Goal: Task Accomplishment & Management: Manage account settings

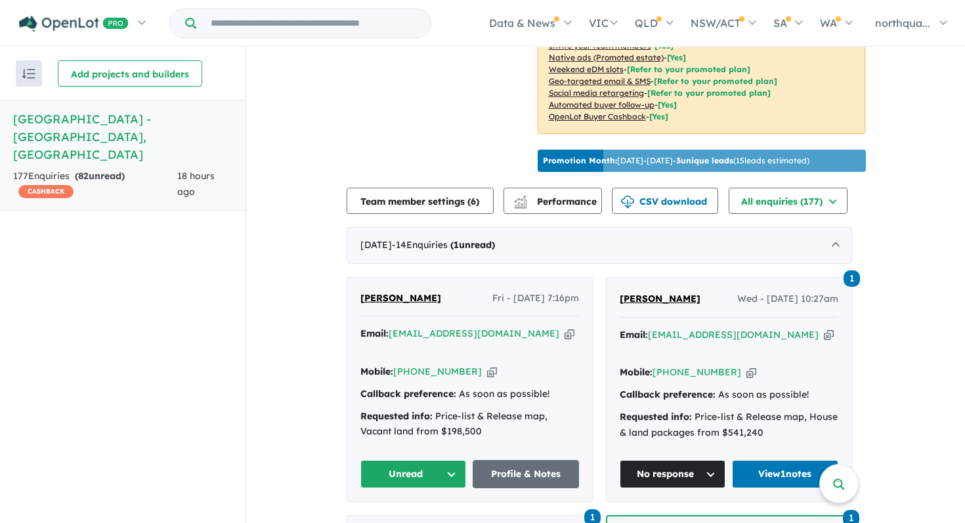
scroll to position [397, 0]
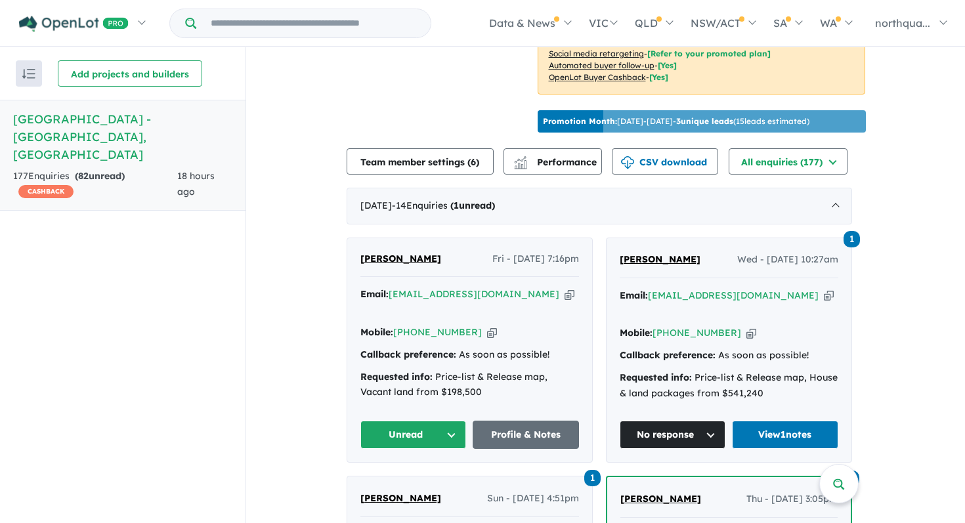
click at [409, 251] on link "[PERSON_NAME]" at bounding box center [400, 259] width 81 height 16
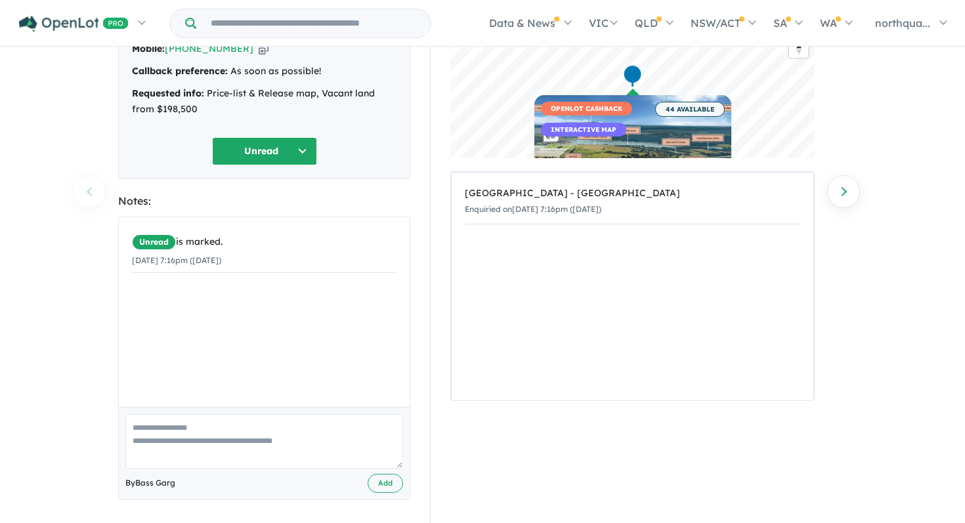
scroll to position [124, 0]
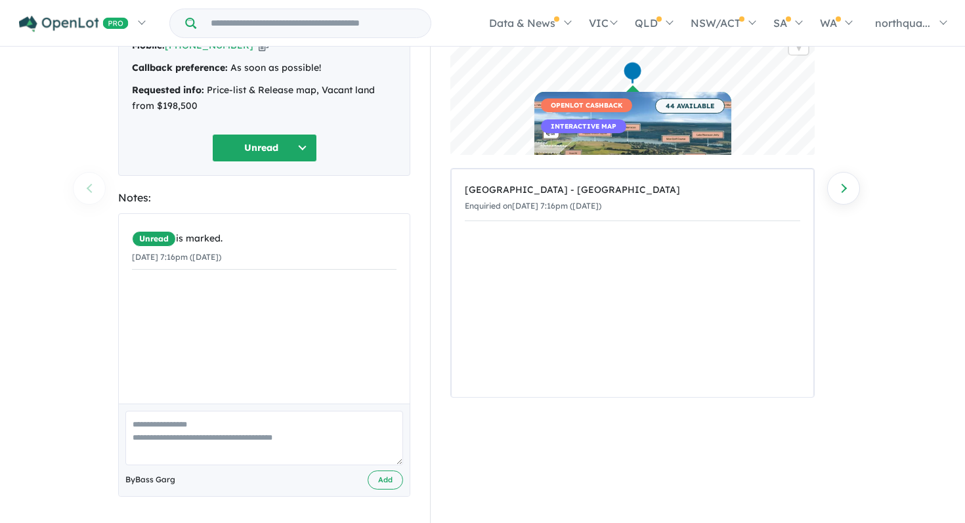
click at [310, 423] on textarea at bounding box center [264, 438] width 278 height 54
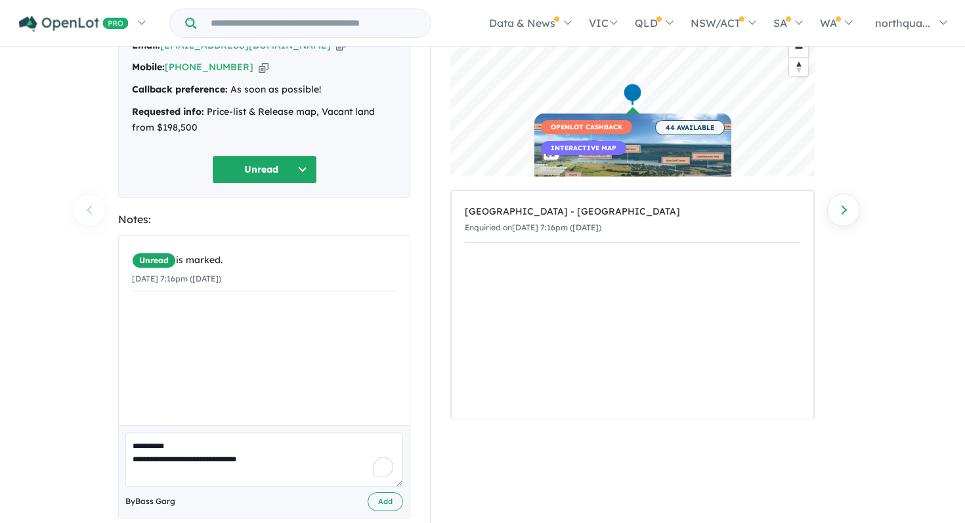
scroll to position [101, 0]
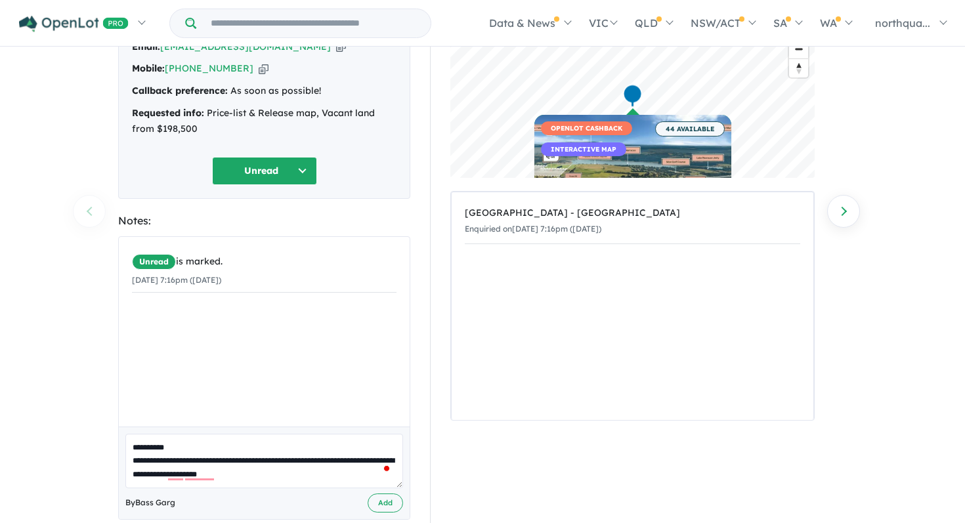
drag, startPoint x: 177, startPoint y: 448, endPoint x: 149, endPoint y: 445, distance: 27.8
click at [149, 445] on textarea "**********" at bounding box center [264, 461] width 278 height 54
drag, startPoint x: 284, startPoint y: 461, endPoint x: 208, endPoint y: 456, distance: 75.7
click at [207, 456] on textarea "**********" at bounding box center [264, 461] width 278 height 54
type textarea "**********"
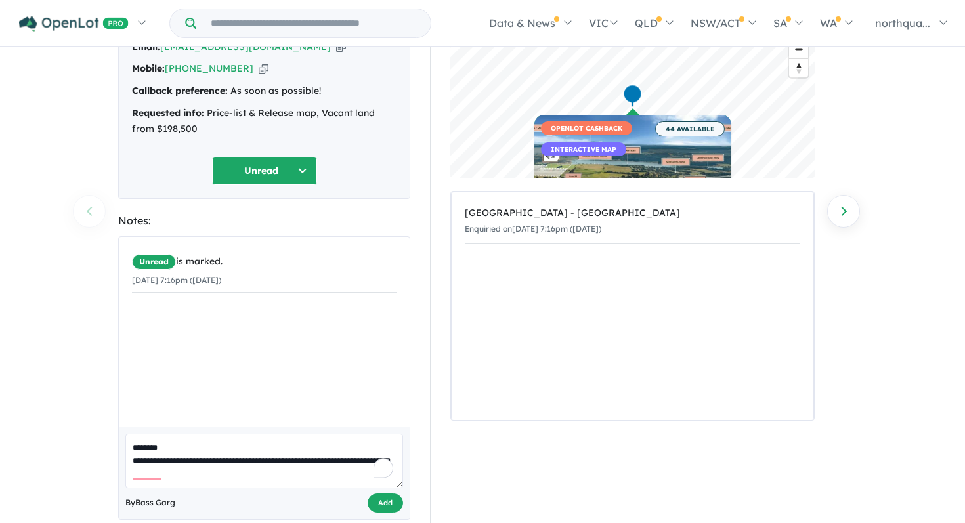
click at [383, 500] on button "Add" at bounding box center [385, 503] width 35 height 19
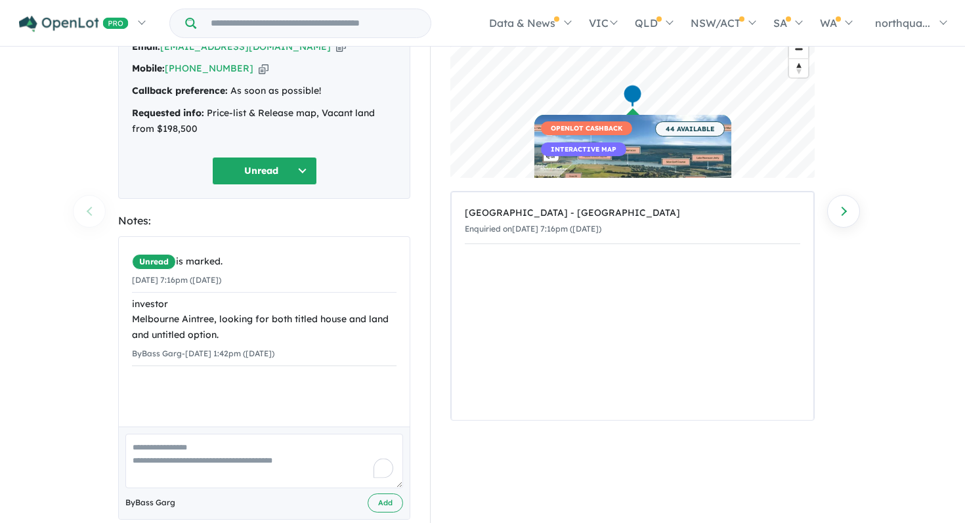
click at [299, 175] on button "Unread" at bounding box center [264, 171] width 105 height 28
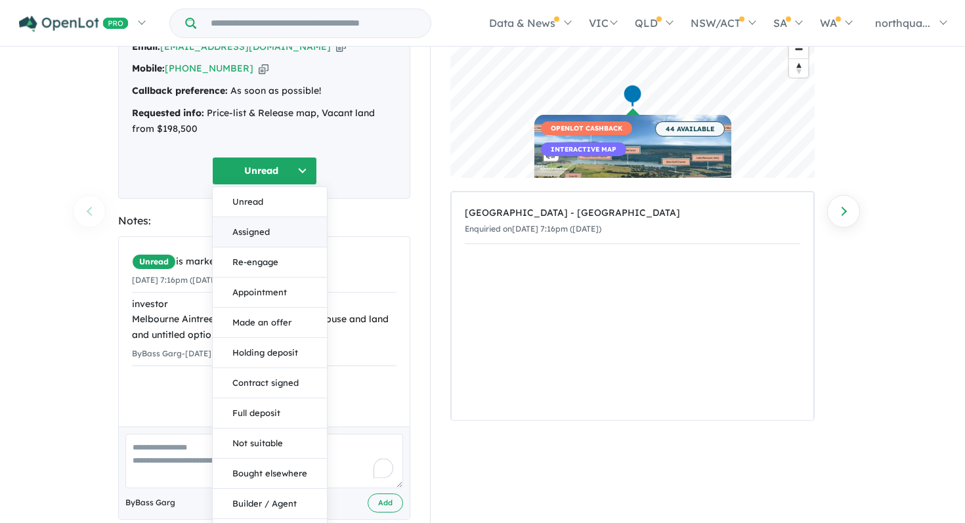
click at [276, 234] on button "Assigned" at bounding box center [270, 232] width 114 height 30
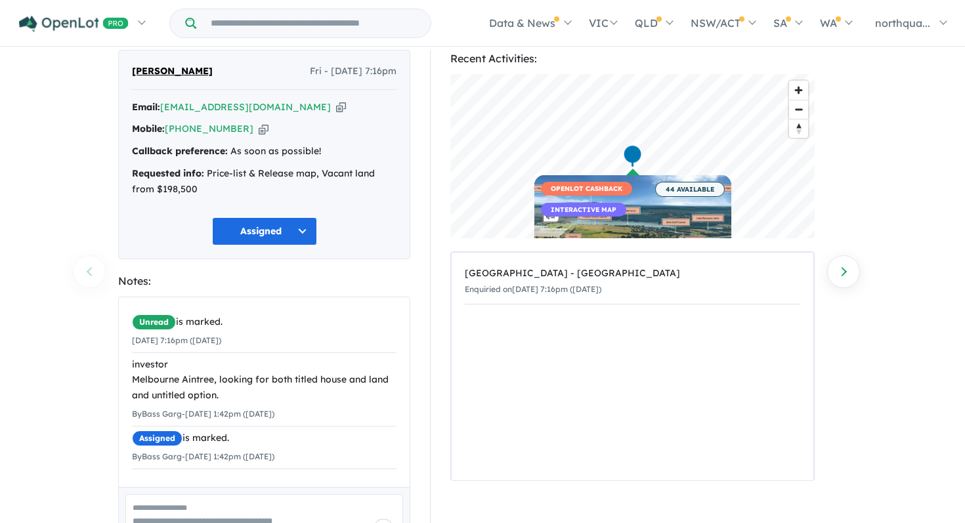
scroll to position [0, 0]
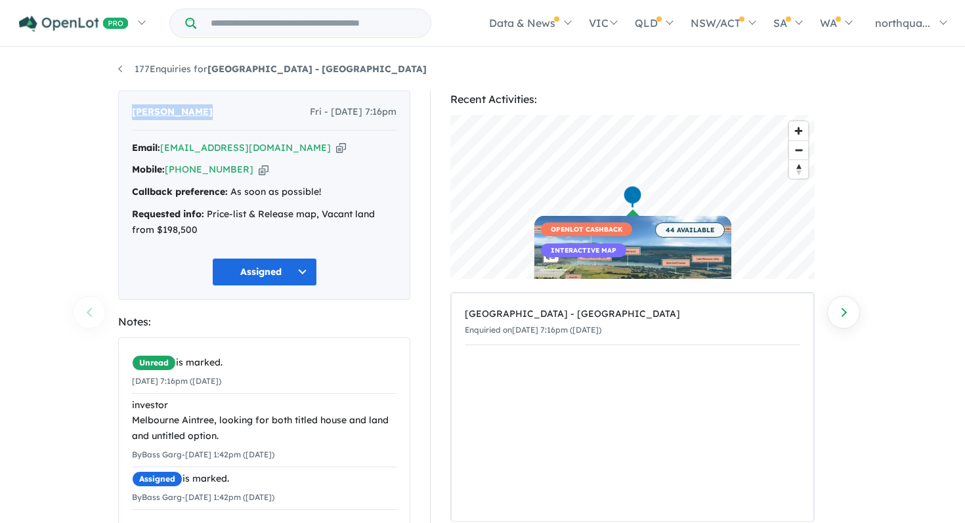
drag, startPoint x: 202, startPoint y: 112, endPoint x: 126, endPoint y: 115, distance: 75.6
click at [125, 114] on div "Rajpal Mahal Fri - 29/08/2025, 7:16pm Email: gurjeetraj@yahoo.co.in Copied! Mob…" at bounding box center [264, 195] width 292 height 209
copy span "[PERSON_NAME]"
click at [336, 144] on icon "button" at bounding box center [341, 148] width 10 height 14
copy span "[PERSON_NAME]"
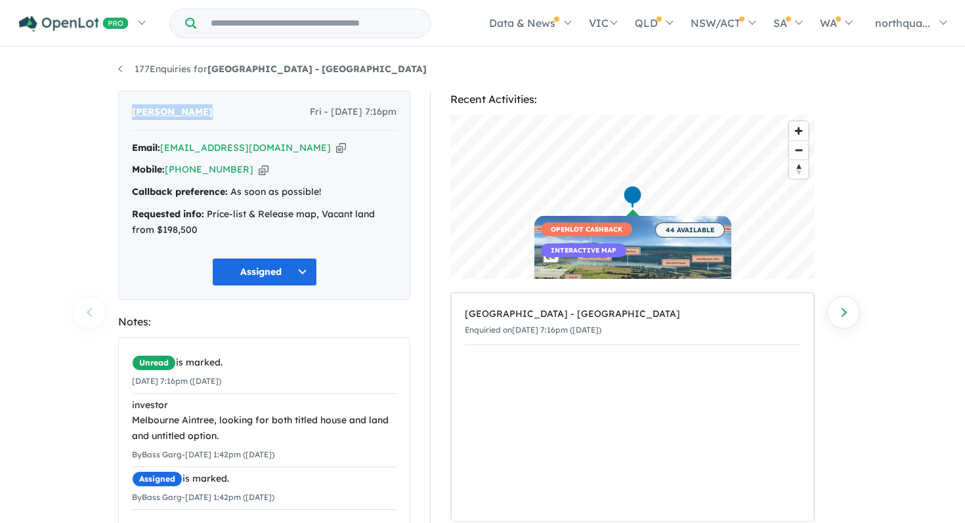
click at [259, 173] on icon "button" at bounding box center [264, 170] width 10 height 14
copy span "[PERSON_NAME]"
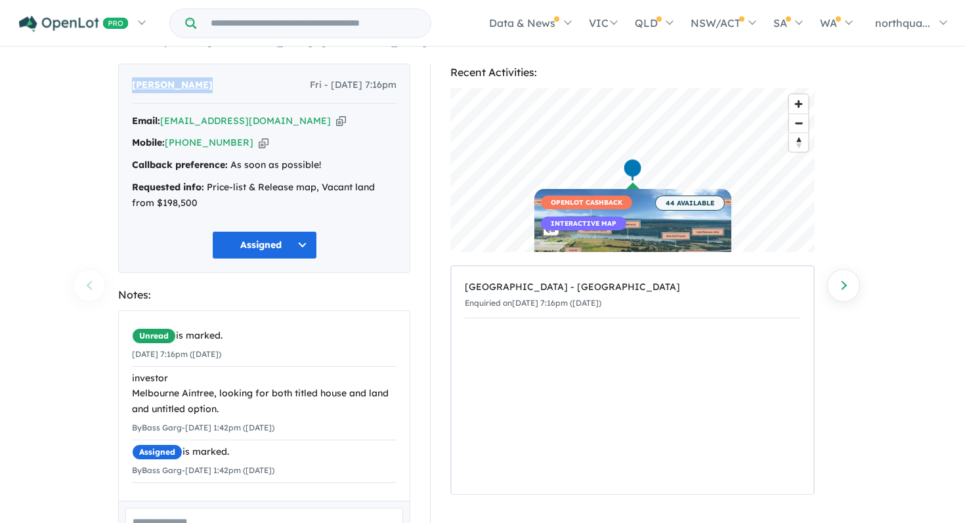
scroll to position [28, 0]
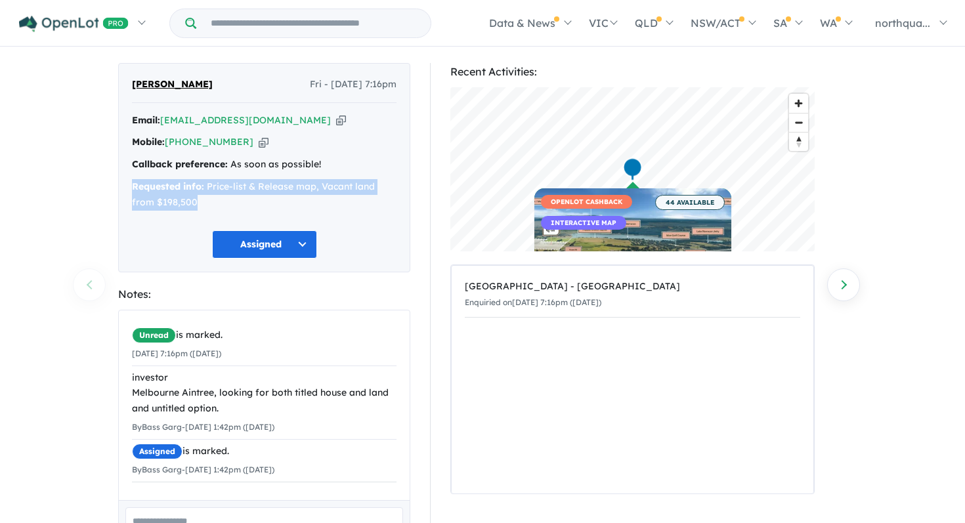
drag, startPoint x: 211, startPoint y: 203, endPoint x: 125, endPoint y: 192, distance: 86.7
click at [124, 191] on div "Rajpal Mahal Fri - 29/08/2025, 7:16pm Email: gurjeetraj@yahoo.co.in Copied! Mob…" at bounding box center [264, 167] width 292 height 209
copy div "Requested info: Price-list & Release map, Vacant land from $198,500"
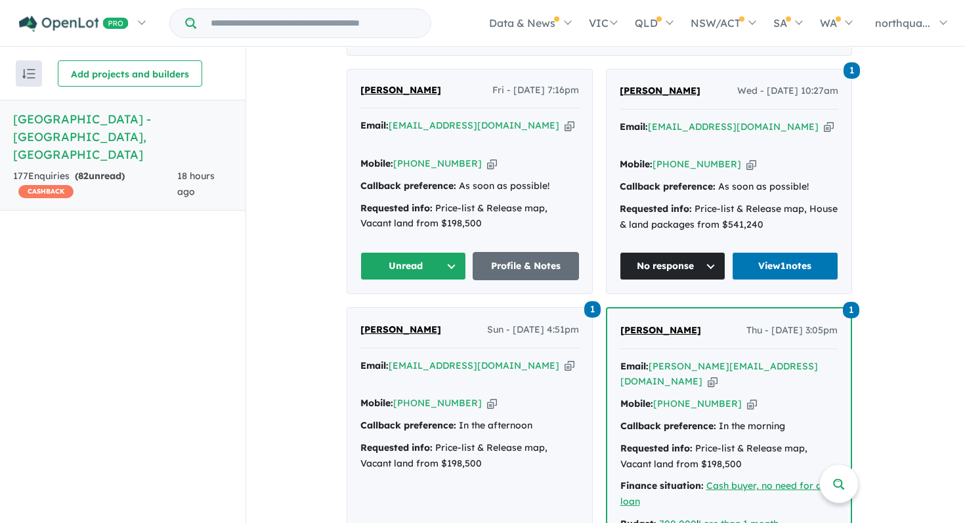
scroll to position [535, 0]
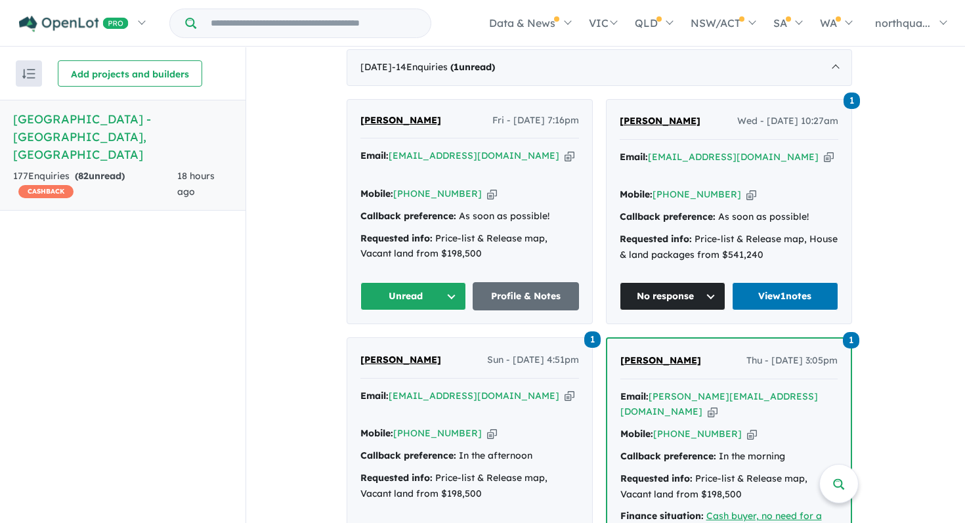
click at [565, 150] on icon "button" at bounding box center [570, 156] width 10 height 14
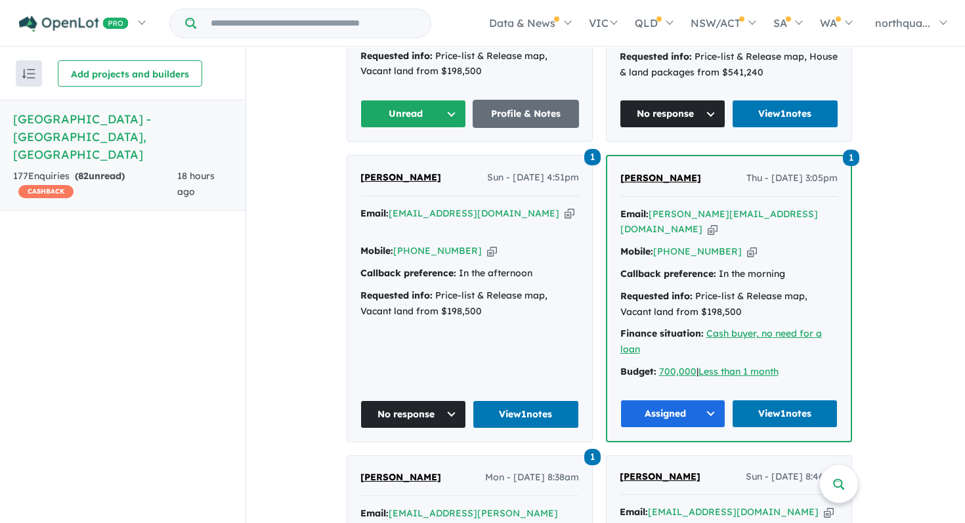
scroll to position [715, 0]
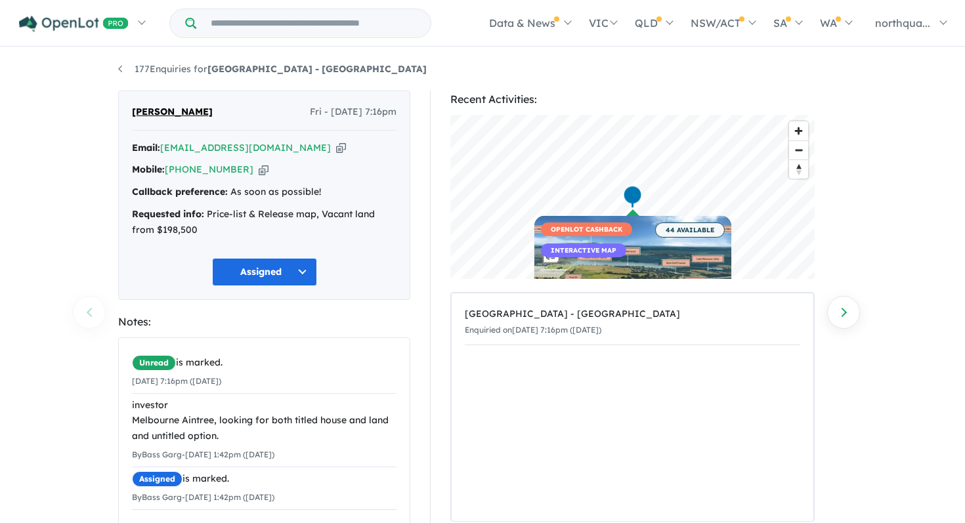
scroll to position [28, 0]
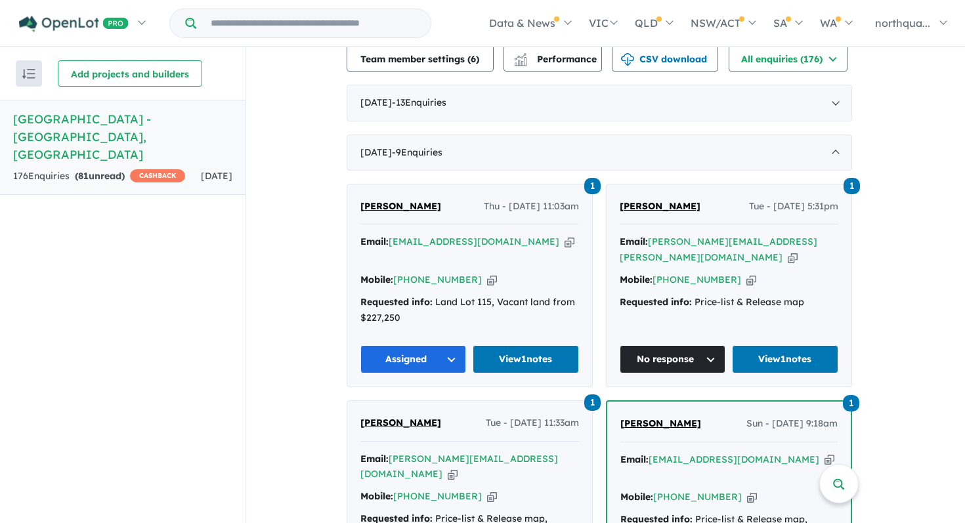
scroll to position [501, 0]
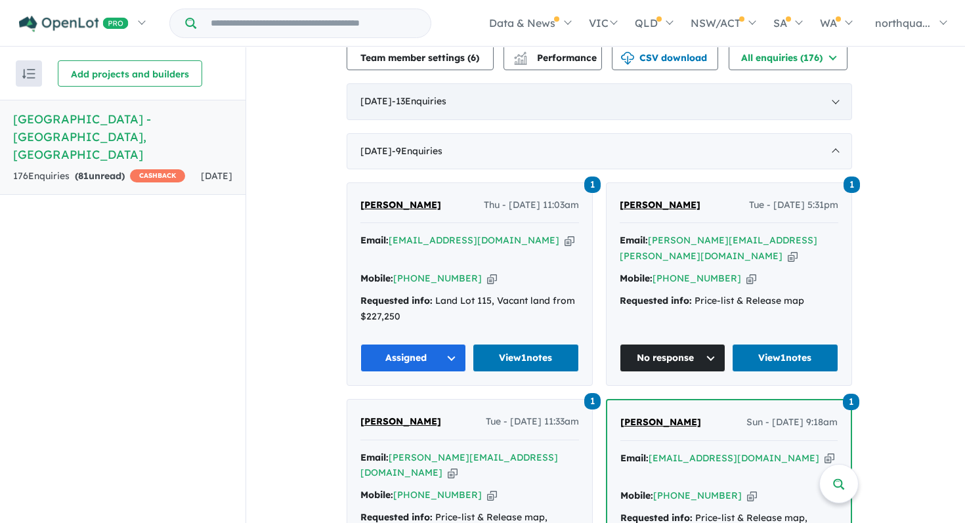
click at [394, 94] on div "[DATE] - 13 Enquir ies ( 0 unread)" at bounding box center [600, 101] width 506 height 37
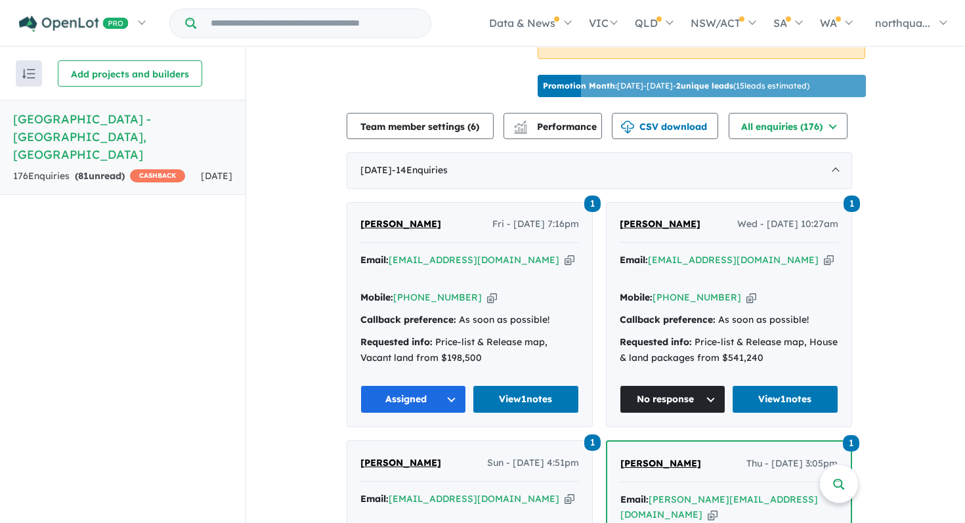
scroll to position [420, 0]
